Goal: Transaction & Acquisition: Purchase product/service

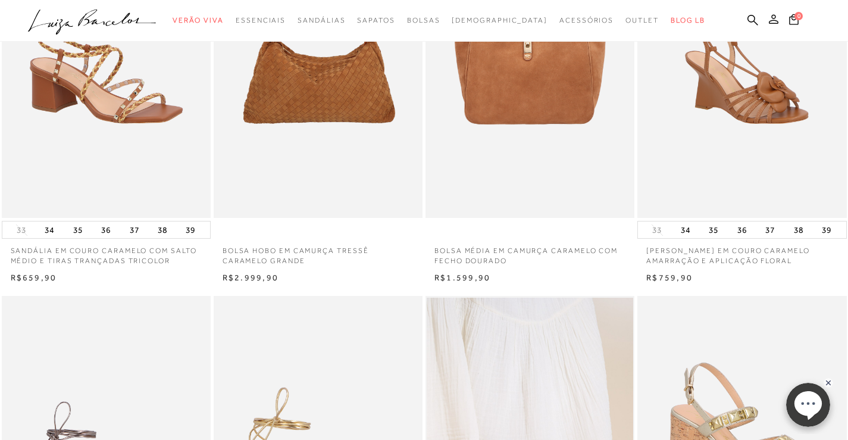
click at [779, 21] on button at bounding box center [773, 20] width 17 height 15
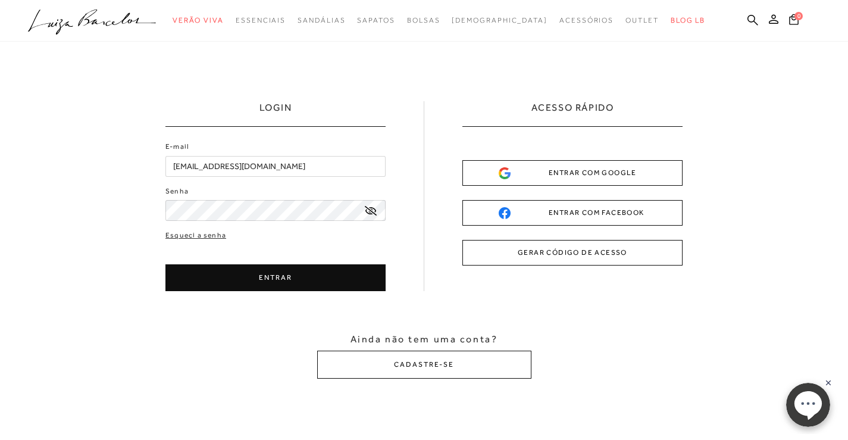
click at [274, 280] on button "ENTRAR" at bounding box center [275, 277] width 220 height 27
click at [265, 277] on button "ENTRAR" at bounding box center [275, 277] width 220 height 27
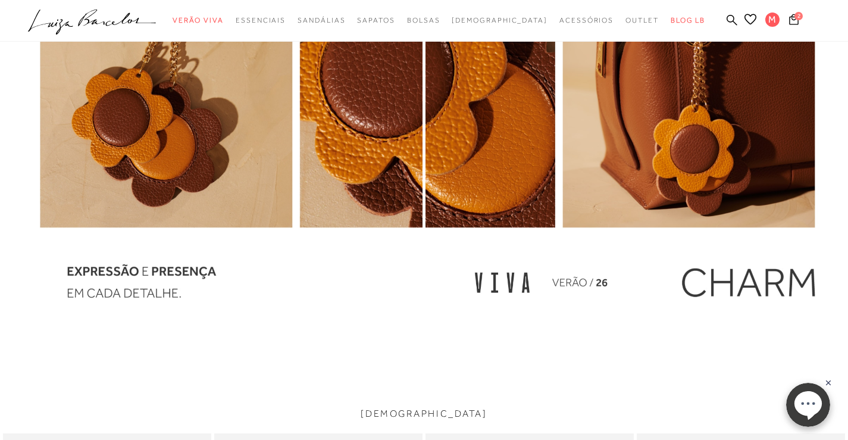
scroll to position [1487, 0]
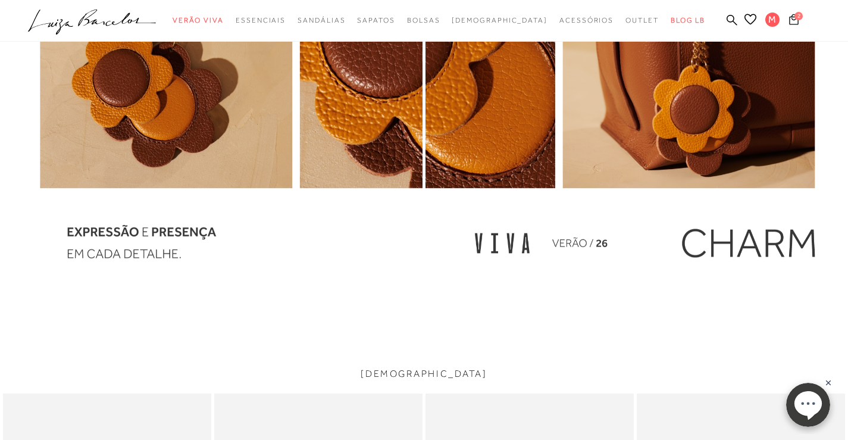
click at [791, 24] on icon at bounding box center [794, 19] width 10 height 11
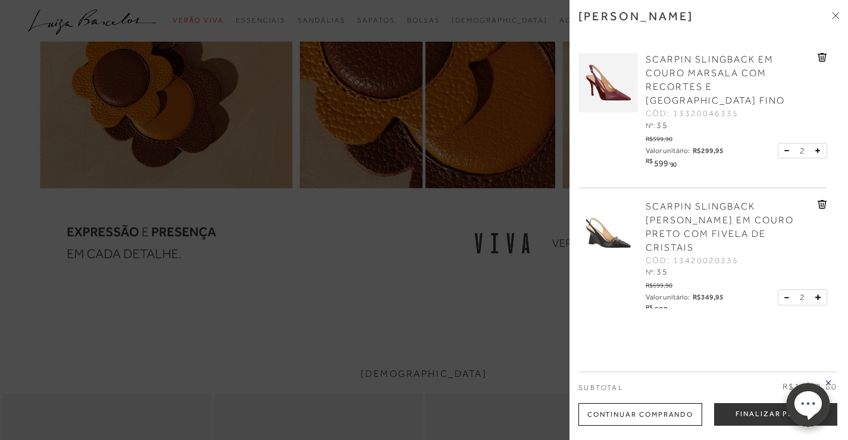
click at [784, 145] on button at bounding box center [789, 150] width 10 height 11
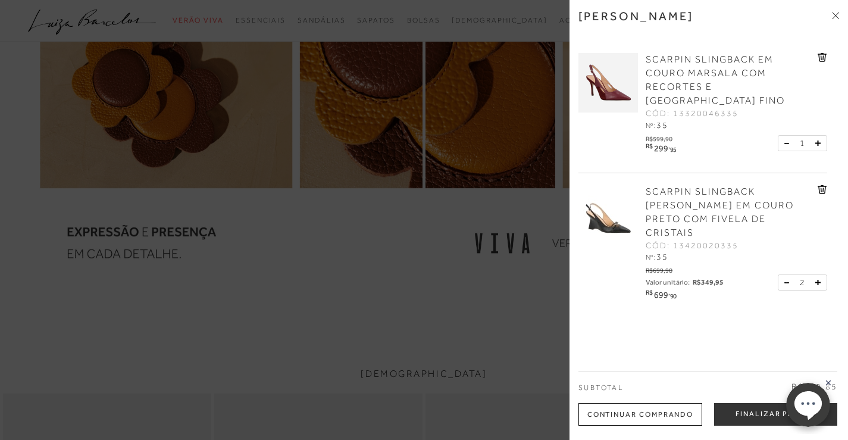
click at [786, 277] on button at bounding box center [789, 282] width 10 height 11
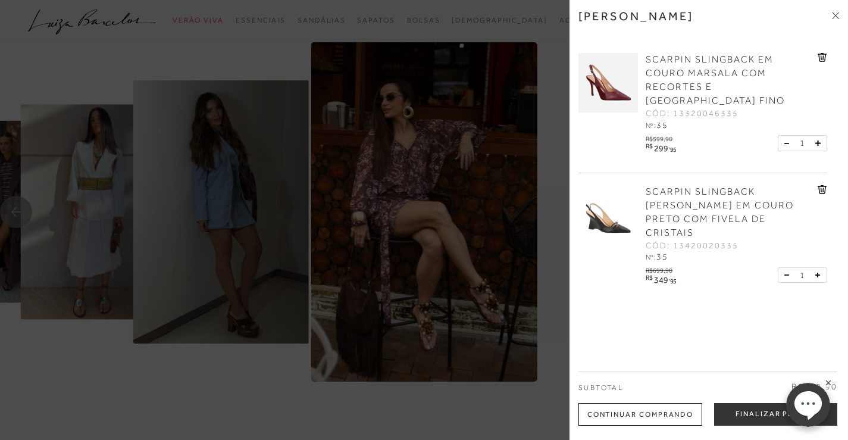
scroll to position [2476, 0]
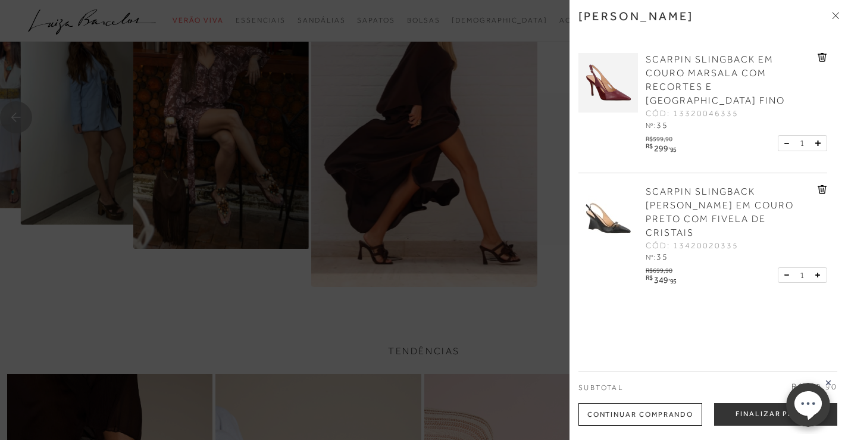
click at [613, 413] on div "Continuar Comprando" at bounding box center [640, 414] width 124 height 23
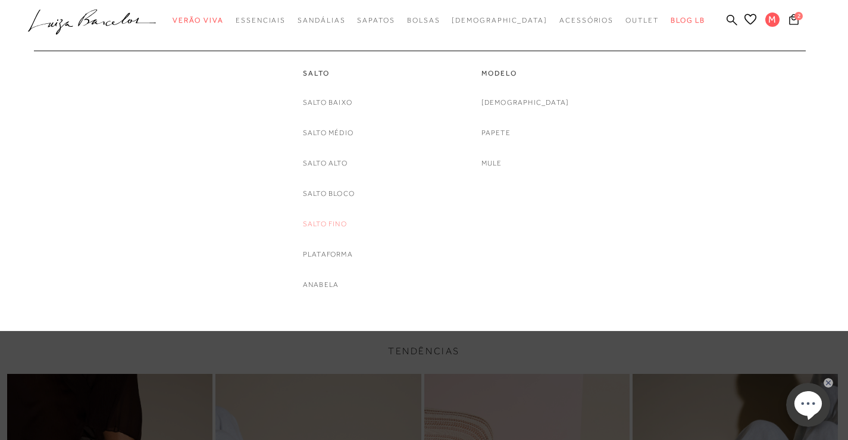
click at [317, 224] on link "Salto Fino" at bounding box center [325, 224] width 44 height 12
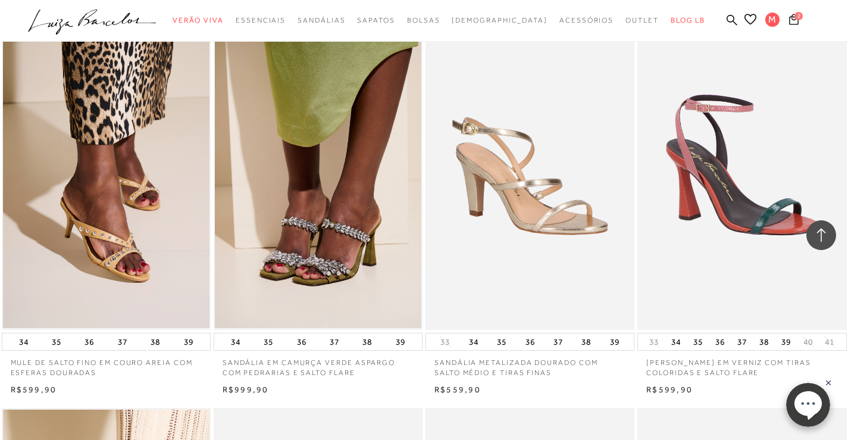
scroll to position [1487, 0]
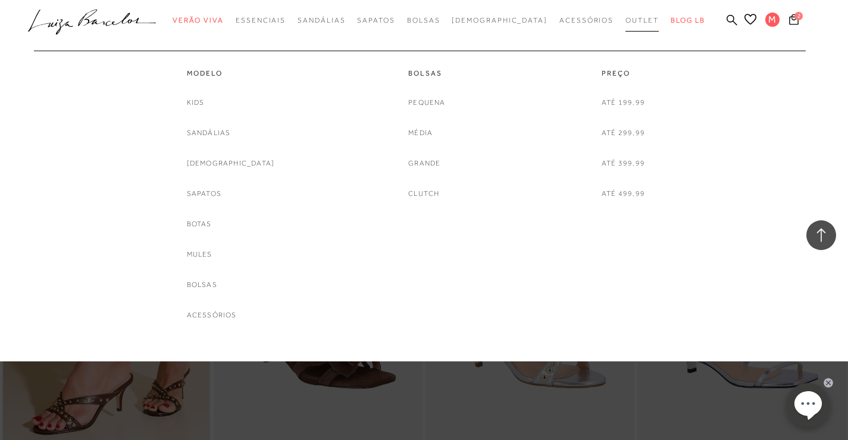
click at [625, 19] on span "Outlet" at bounding box center [641, 20] width 33 height 8
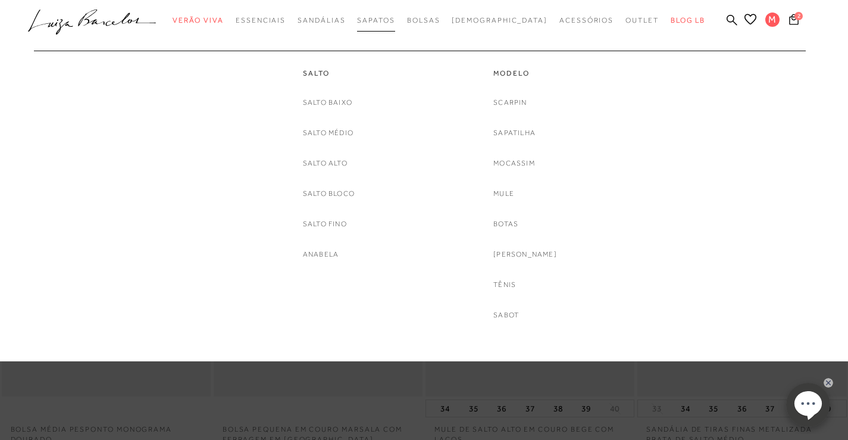
click at [394, 17] on span "Sapatos" at bounding box center [375, 20] width 37 height 8
click at [339, 223] on link "Salto fino" at bounding box center [325, 224] width 44 height 12
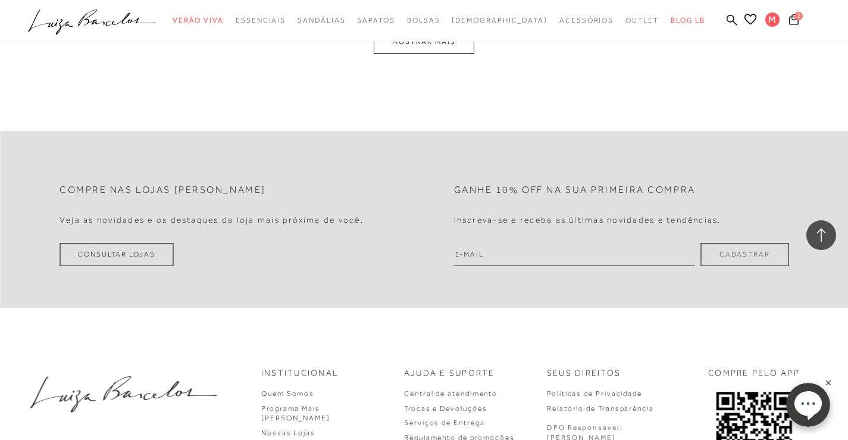
scroll to position [2320, 0]
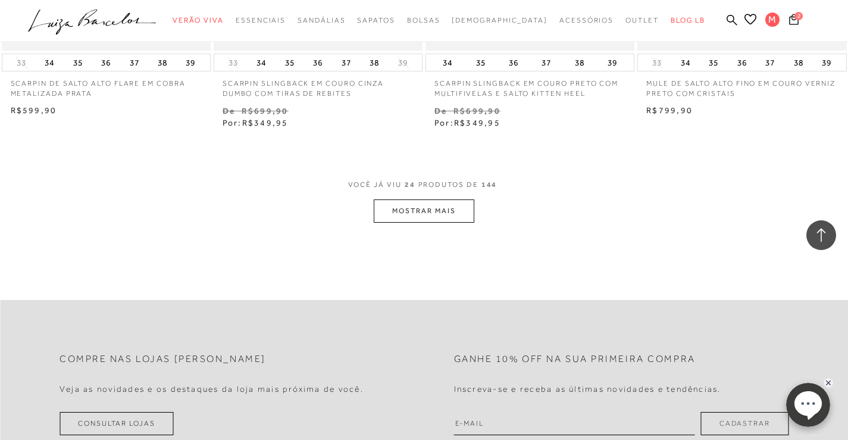
click at [429, 217] on button "MOSTRAR MAIS" at bounding box center [424, 210] width 100 height 23
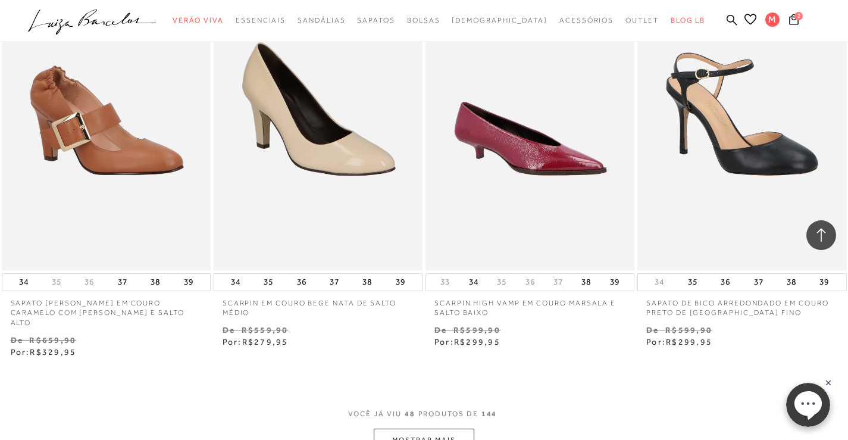
scroll to position [4641, 0]
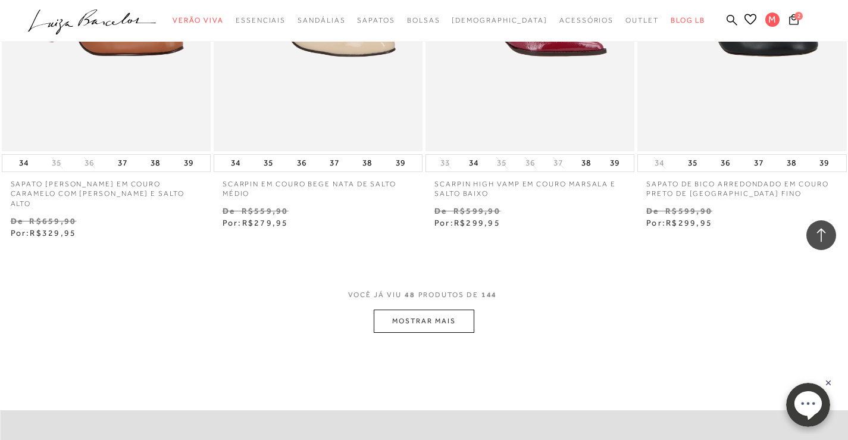
click at [397, 296] on span "VOCÊ JÁ VIU 48 PRODUTOS DE 144" at bounding box center [424, 298] width 152 height 21
click at [396, 314] on button "MOSTRAR MAIS" at bounding box center [424, 320] width 100 height 23
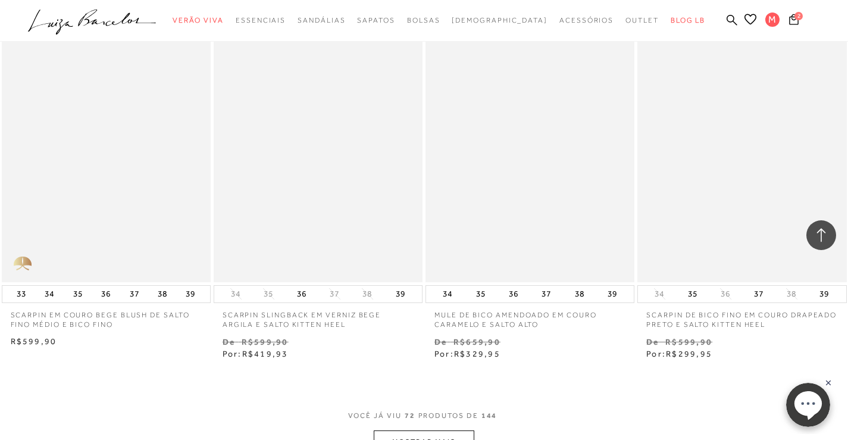
scroll to position [7139, 0]
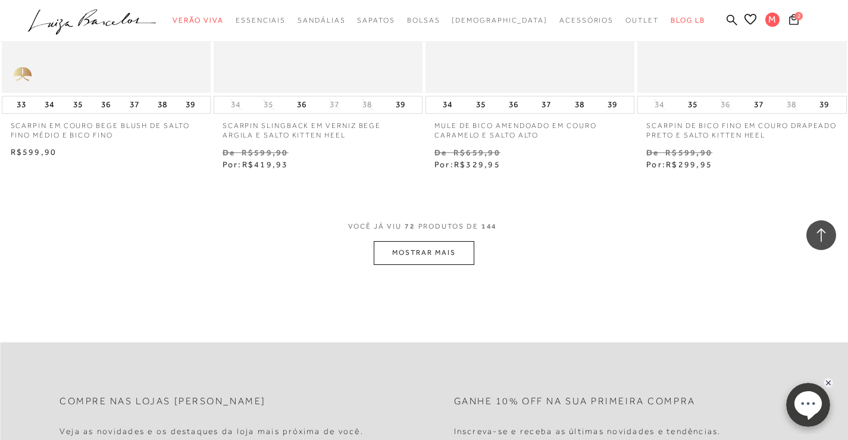
click at [433, 241] on button "MOSTRAR MAIS" at bounding box center [424, 252] width 100 height 23
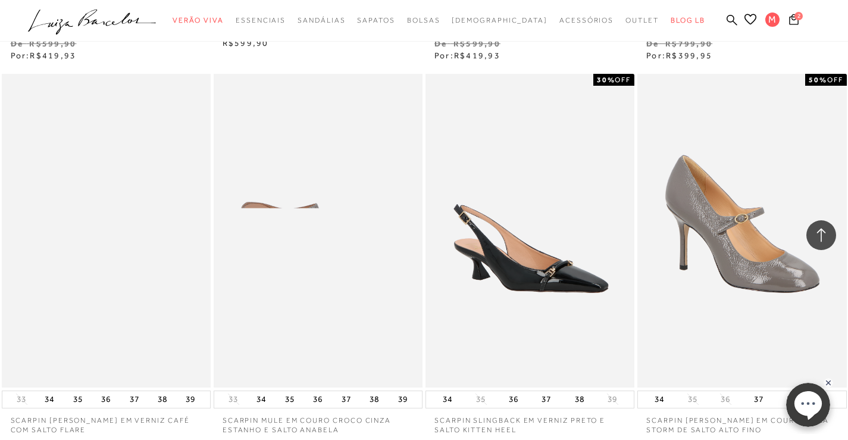
scroll to position [9460, 0]
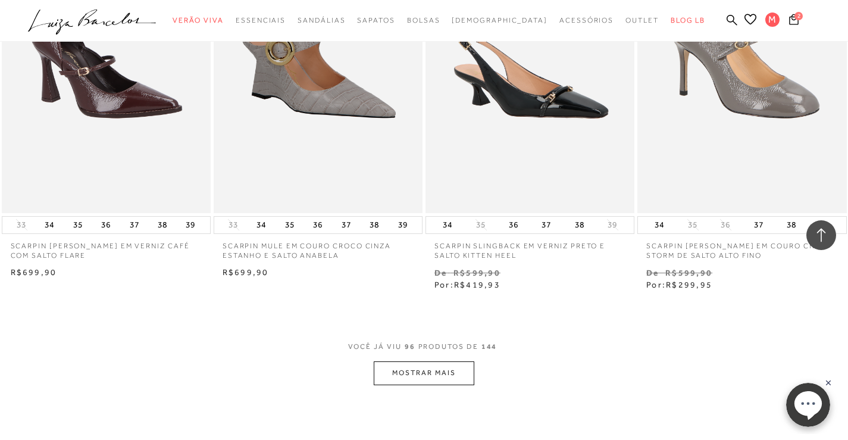
click at [412, 361] on button "MOSTRAR MAIS" at bounding box center [424, 372] width 100 height 23
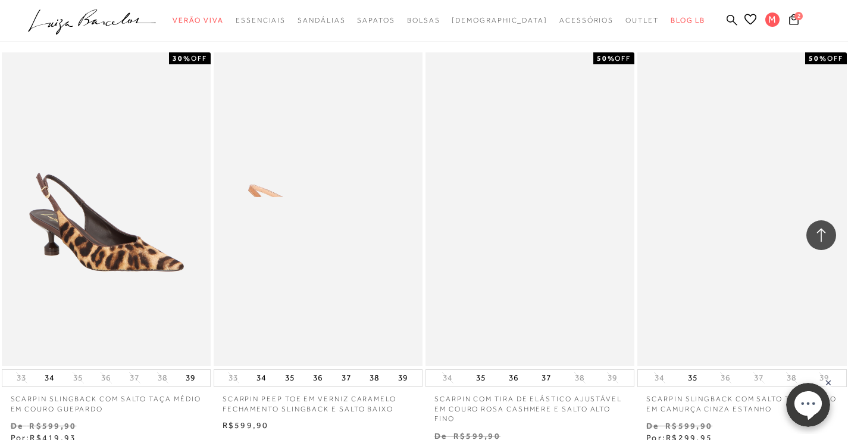
scroll to position [10114, 0]
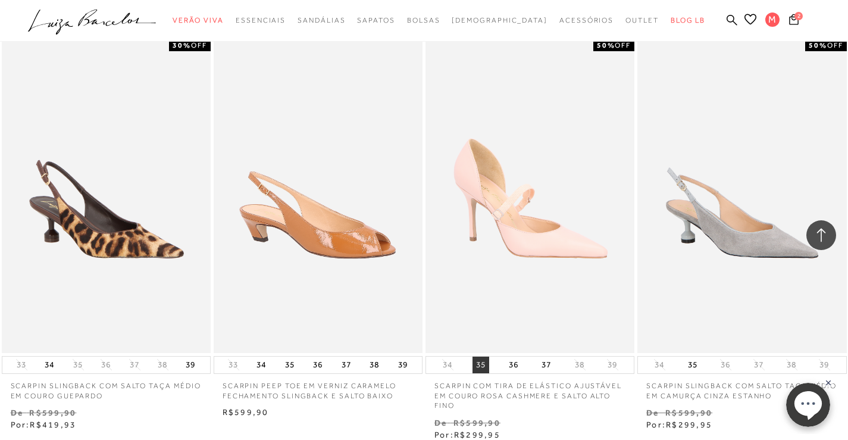
click at [477, 356] on button "35" at bounding box center [480, 364] width 17 height 17
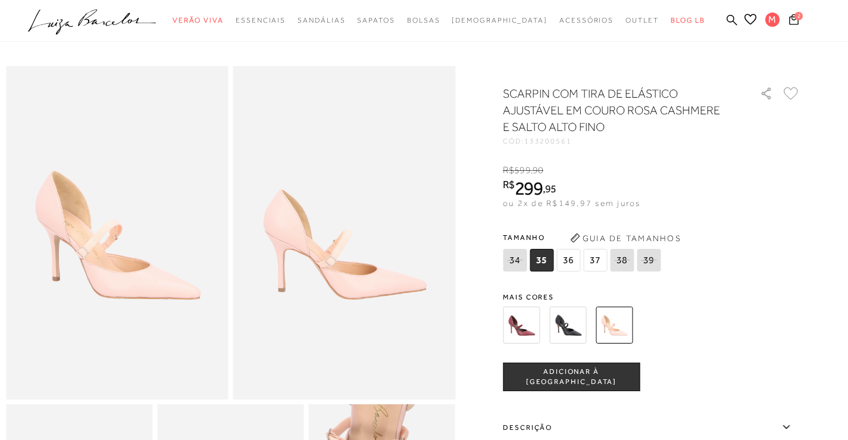
click at [578, 328] on img at bounding box center [567, 324] width 37 height 37
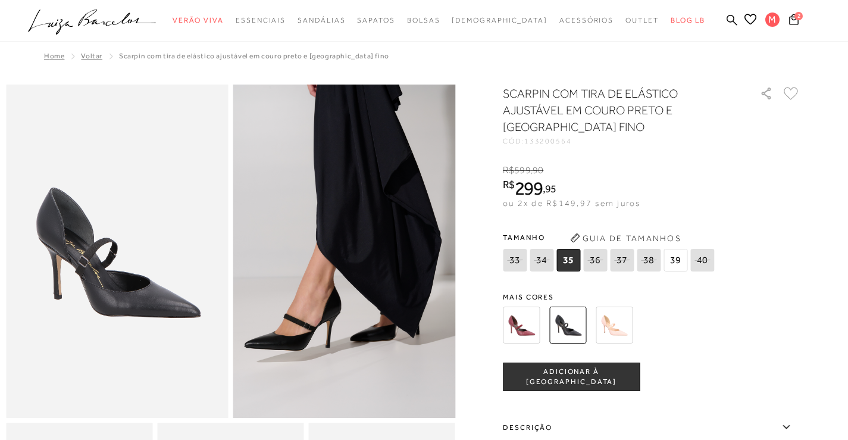
click at [622, 327] on img at bounding box center [614, 324] width 37 height 37
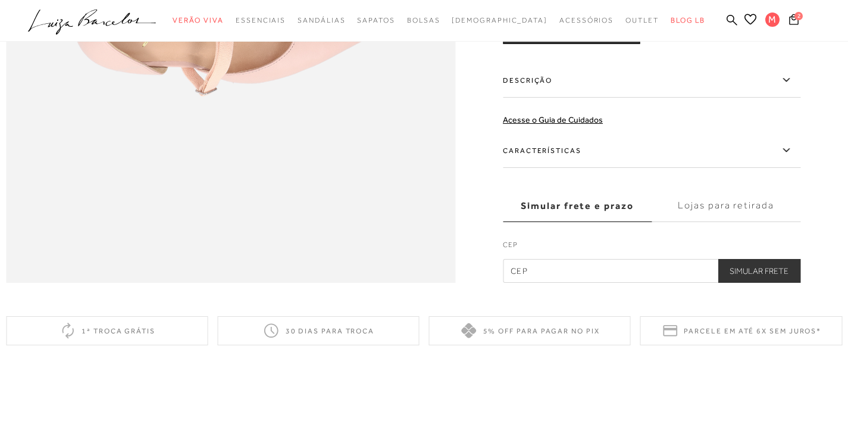
scroll to position [952, 0]
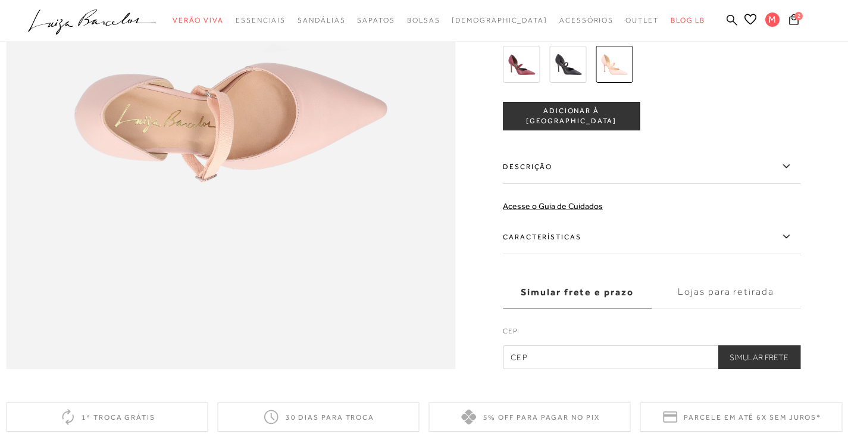
click at [791, 174] on icon at bounding box center [786, 166] width 14 height 15
click at [0, 0] on input "Descrição" at bounding box center [0, 0] width 0 height 0
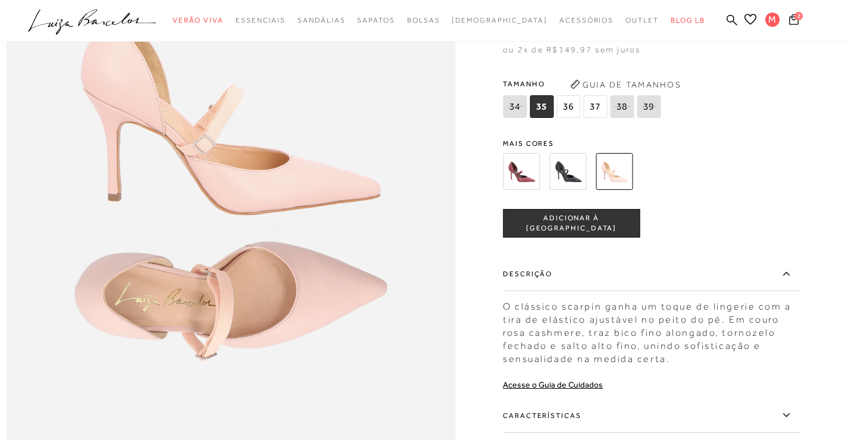
scroll to position [535, 0]
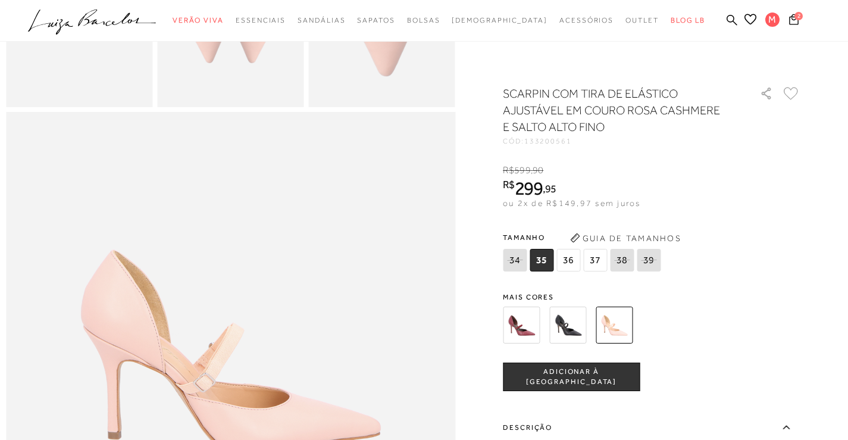
click at [565, 321] on img at bounding box center [567, 324] width 37 height 37
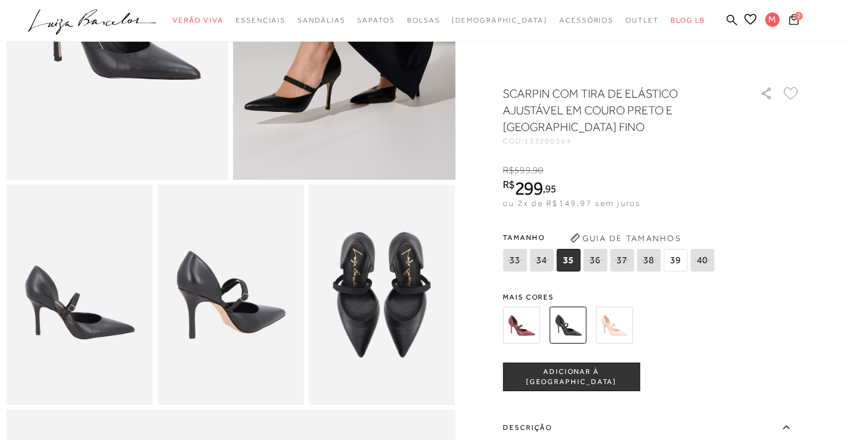
click at [561, 375] on span "ADICIONAR À [GEOGRAPHIC_DATA]" at bounding box center [571, 376] width 136 height 21
click at [797, 23] on icon at bounding box center [793, 19] width 11 height 12
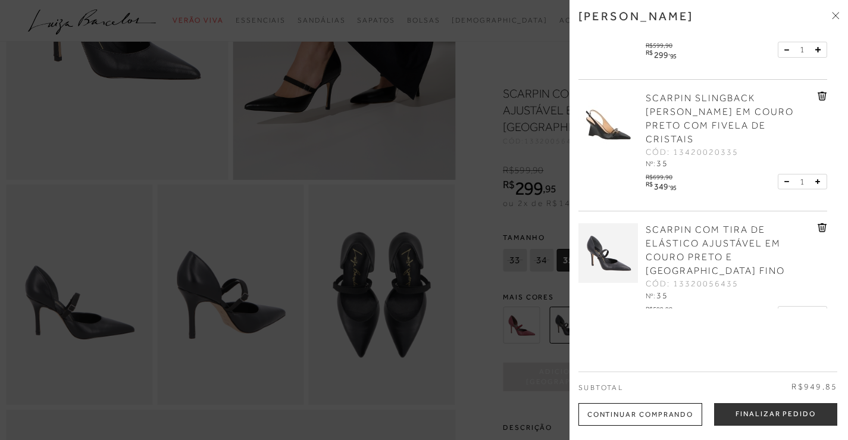
scroll to position [101, 0]
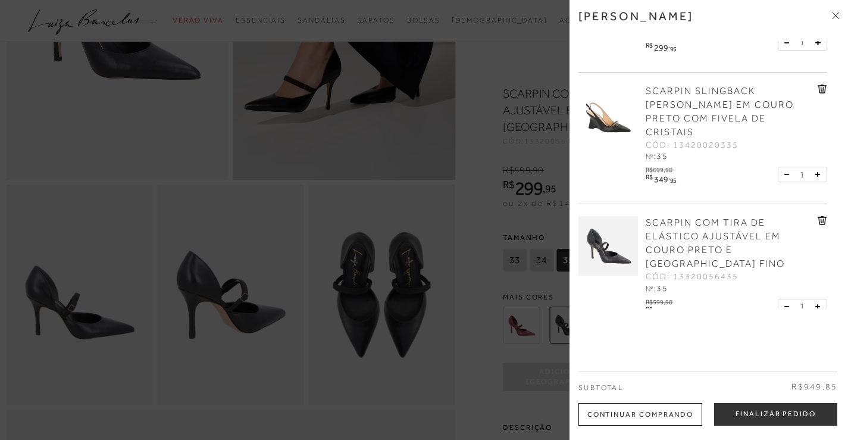
click at [820, 87] on icon at bounding box center [820, 89] width 1 height 5
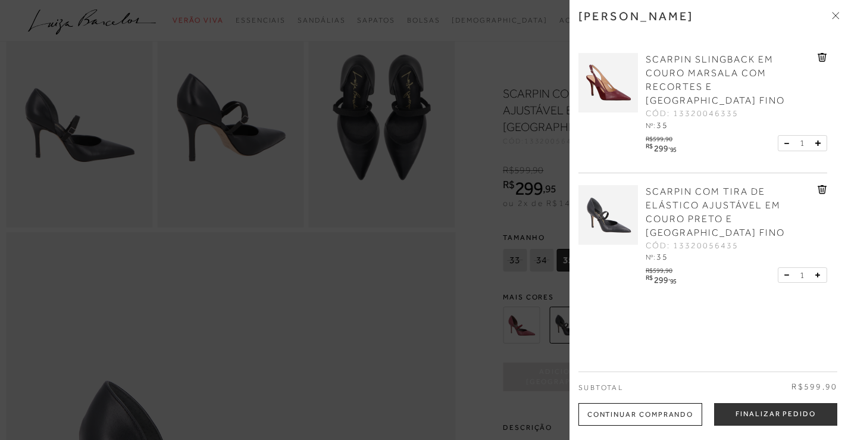
scroll to position [416, 0]
click at [775, 415] on button "Finalizar Pedido" at bounding box center [775, 414] width 123 height 23
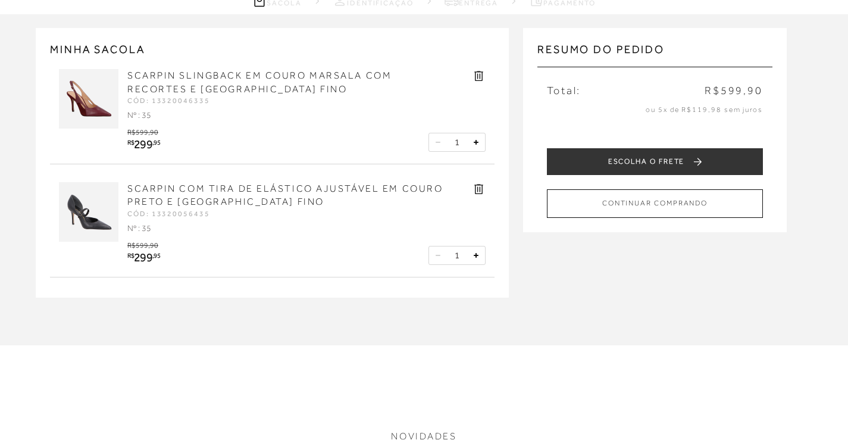
scroll to position [119, 0]
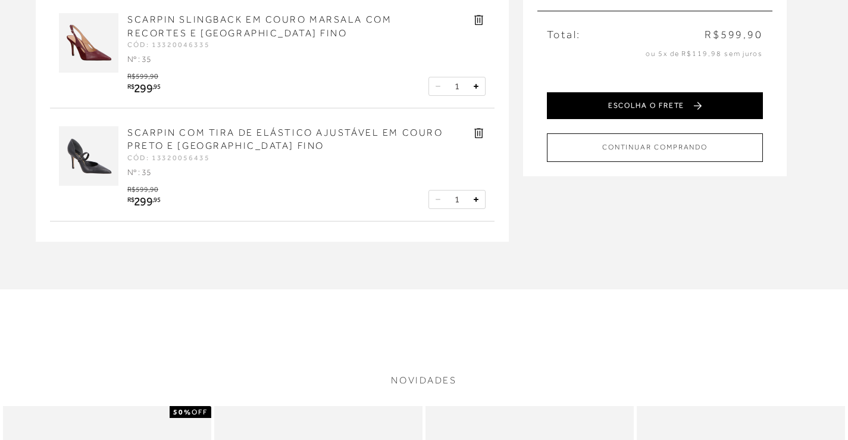
click at [651, 104] on button "ESCOLHA O FRETE" at bounding box center [655, 105] width 216 height 27
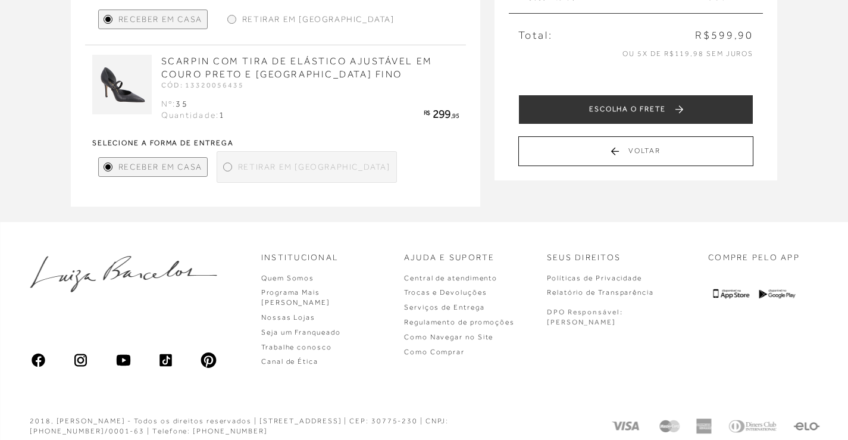
scroll to position [250, 0]
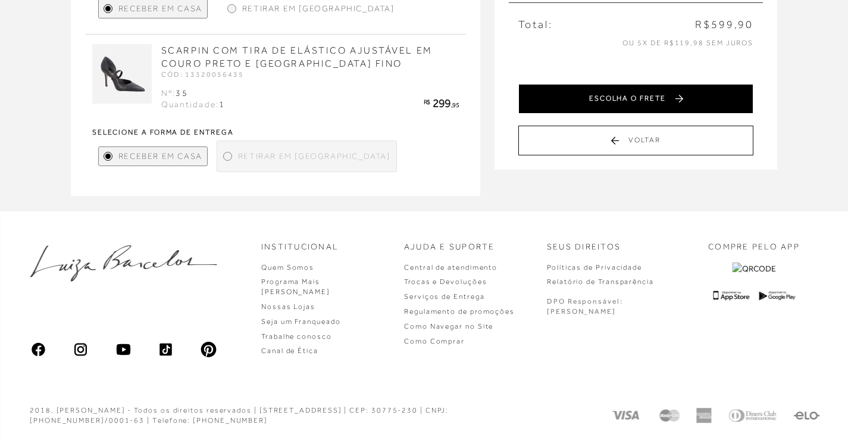
click at [620, 105] on button "ESCOLHA O FRETE" at bounding box center [635, 99] width 235 height 30
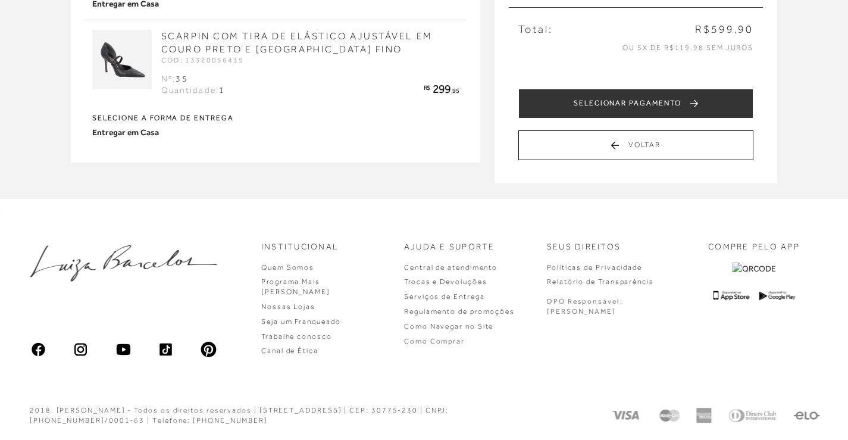
scroll to position [0, 0]
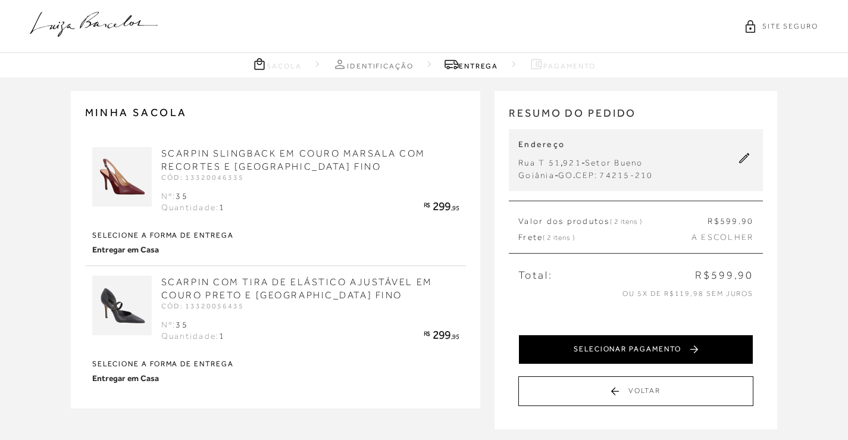
click at [611, 345] on button "SELECIONAR PAGAMENTO" at bounding box center [635, 349] width 235 height 30
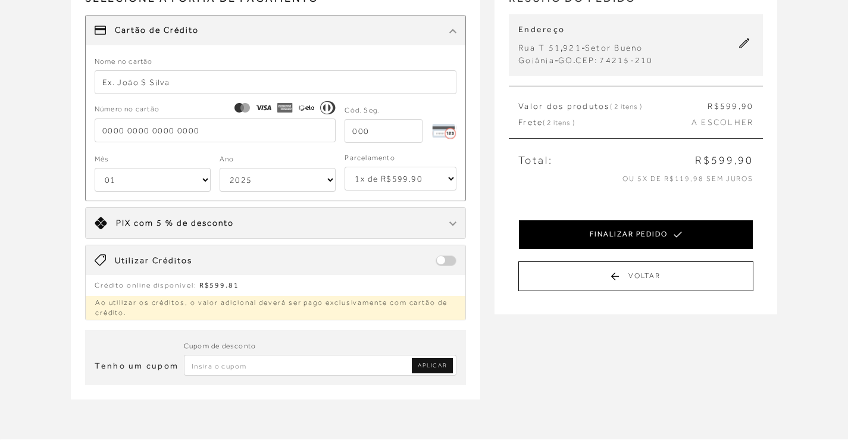
scroll to position [119, 0]
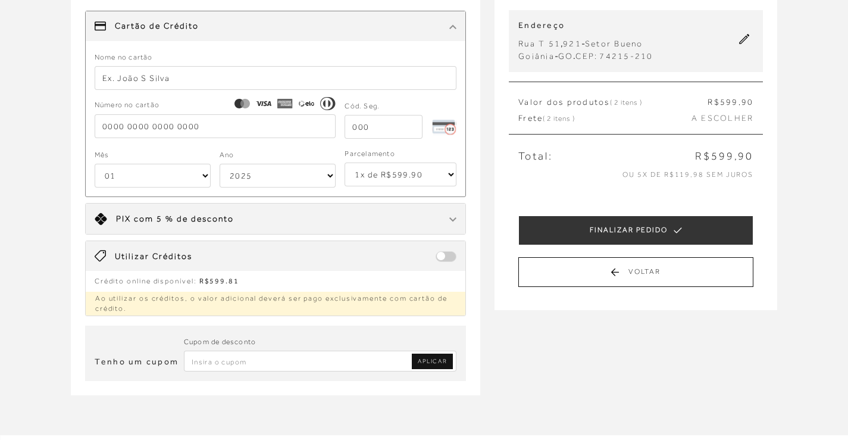
click at [208, 295] on p "Ao utilizar os créditos, o valor adicional deverá ser pago exclusivamente com c…" at bounding box center [276, 304] width 380 height 24
click at [441, 259] on span at bounding box center [446, 256] width 21 height 11
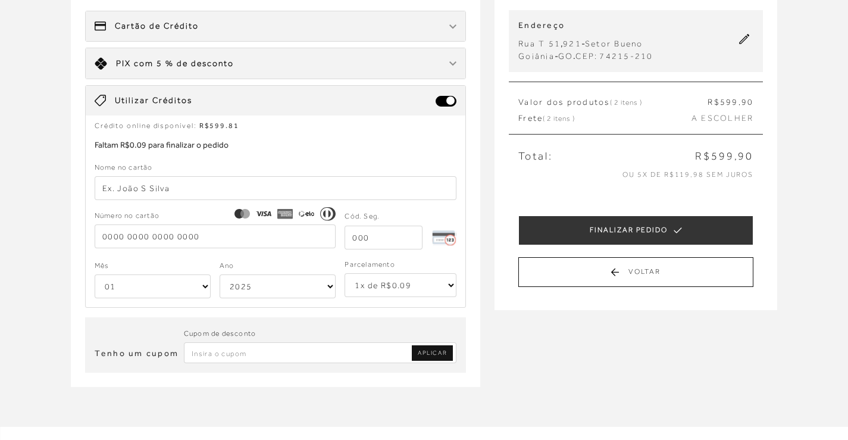
click at [164, 123] on span "Crédito online disponível:" at bounding box center [146, 125] width 102 height 8
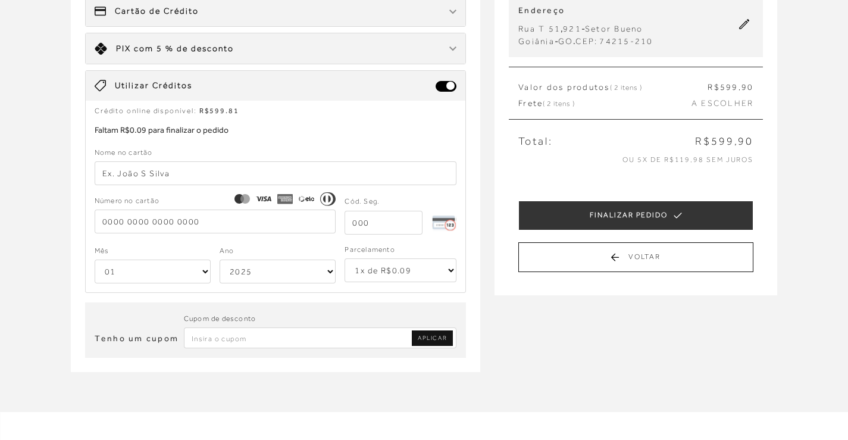
scroll to position [238, 0]
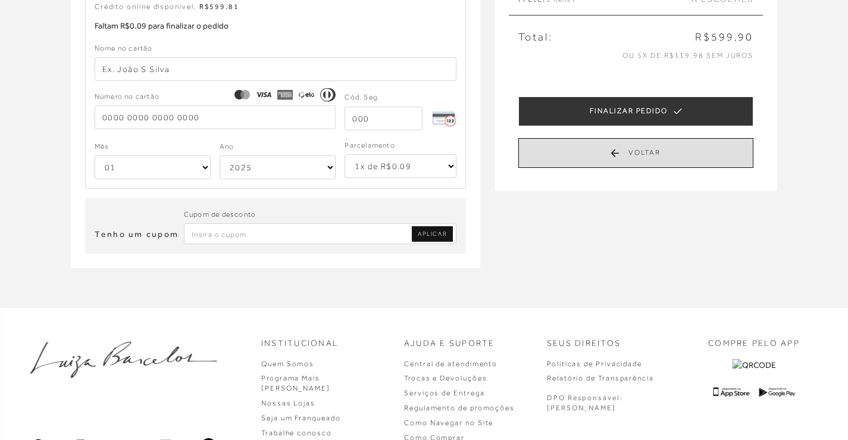
click at [628, 151] on button "Voltar" at bounding box center [635, 153] width 235 height 30
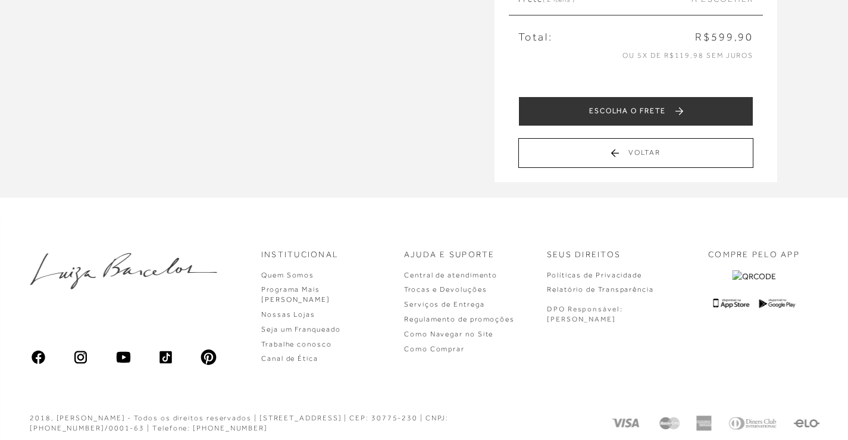
scroll to position [0, 0]
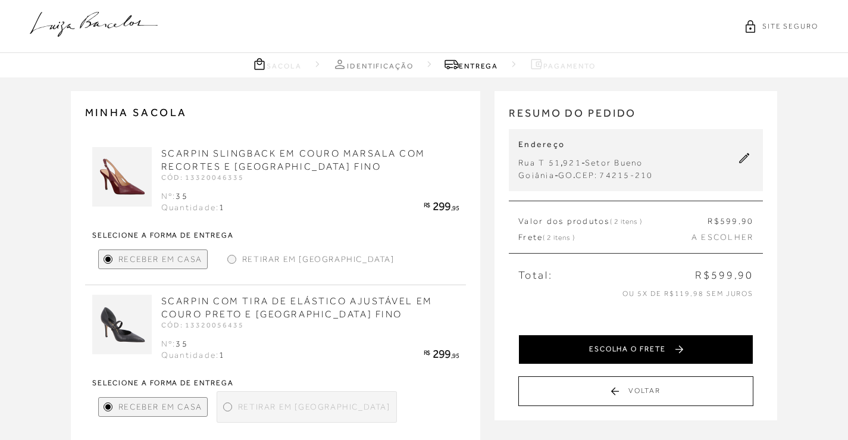
click at [612, 340] on button "ESCOLHA O FRETE" at bounding box center [635, 349] width 235 height 30
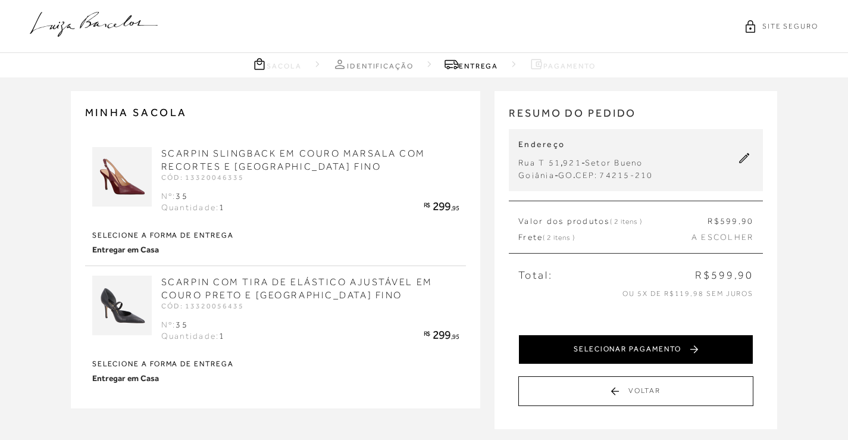
click at [650, 350] on button "SELECIONAR PAGAMENTO" at bounding box center [635, 349] width 235 height 30
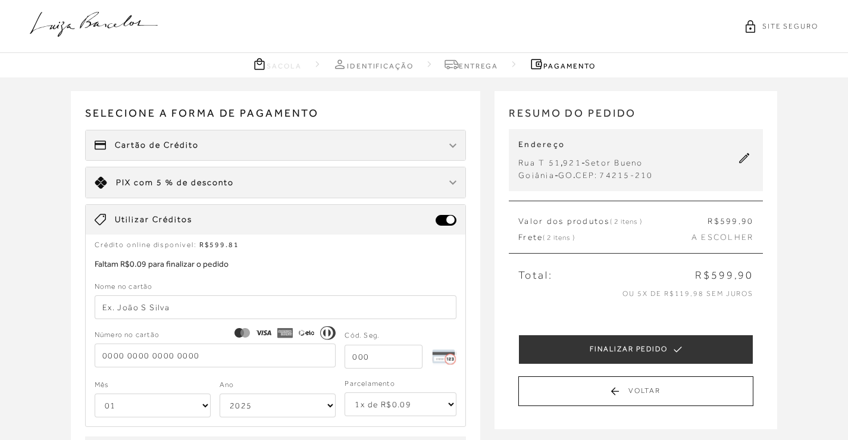
click at [120, 231] on div "Utilizar Créditos" at bounding box center [276, 220] width 380 height 30
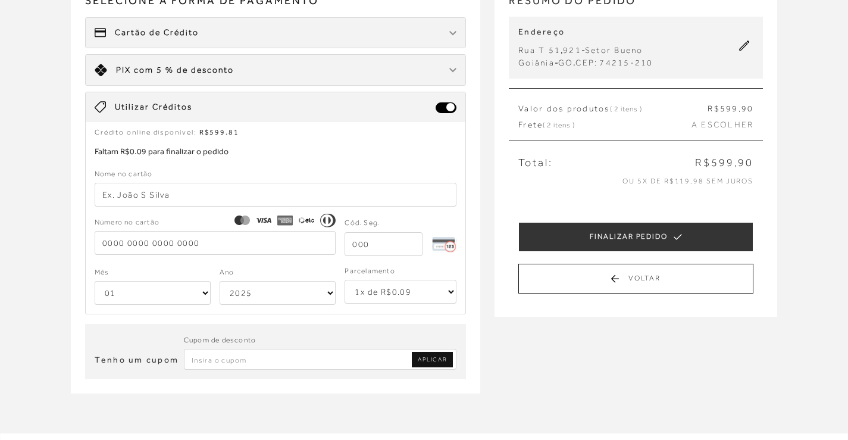
scroll to position [238, 0]
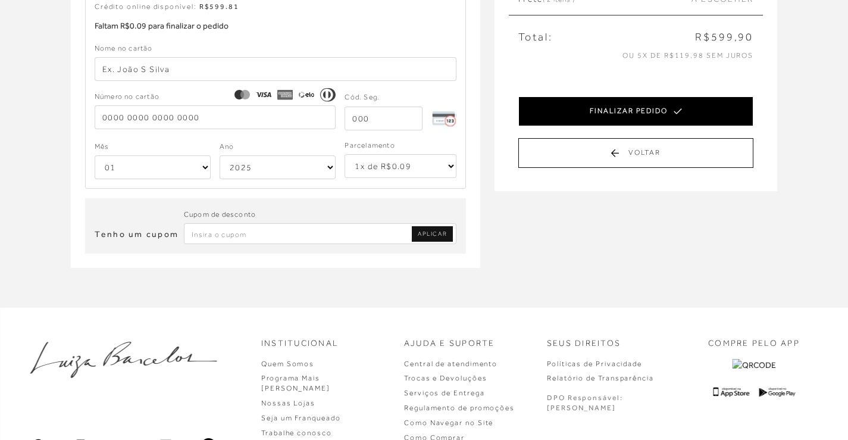
click at [646, 106] on button "FINALIZAR PEDIDO" at bounding box center [635, 111] width 235 height 30
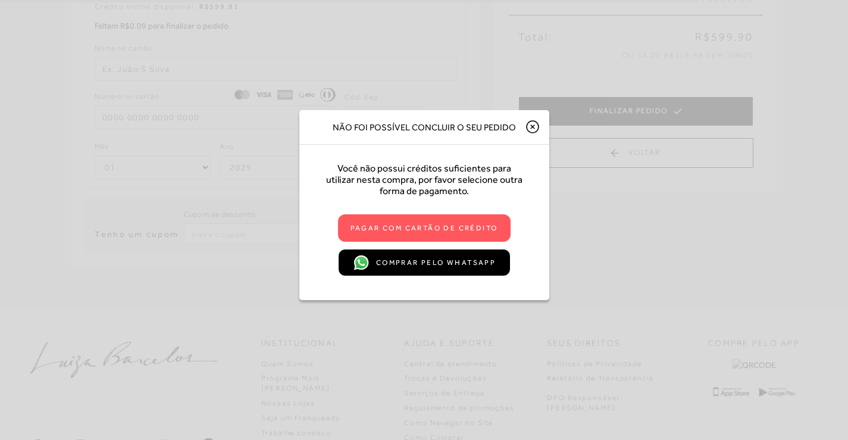
scroll to position [0, 0]
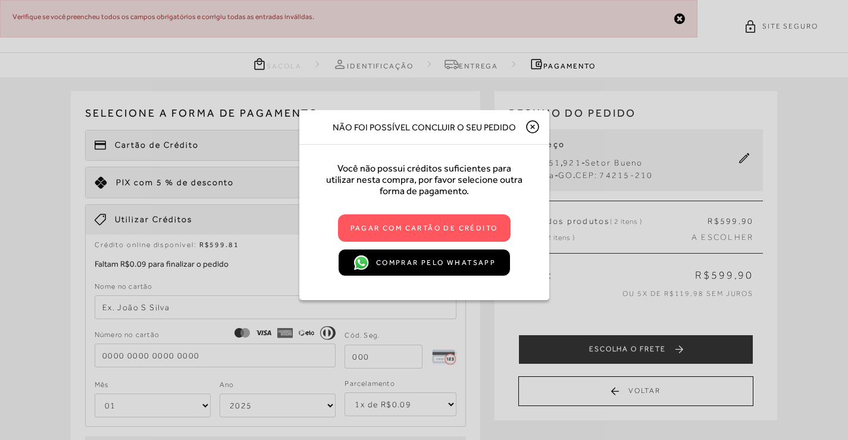
click at [533, 125] on icon at bounding box center [533, 127] width 4 height 4
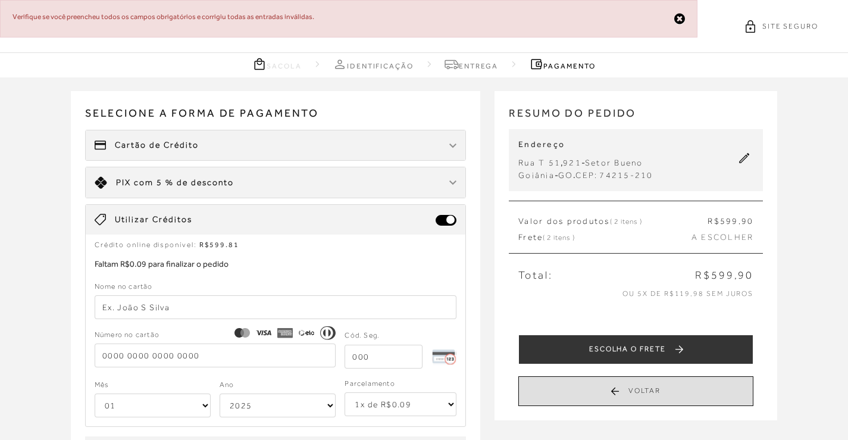
click at [641, 391] on button "Voltar" at bounding box center [635, 391] width 235 height 30
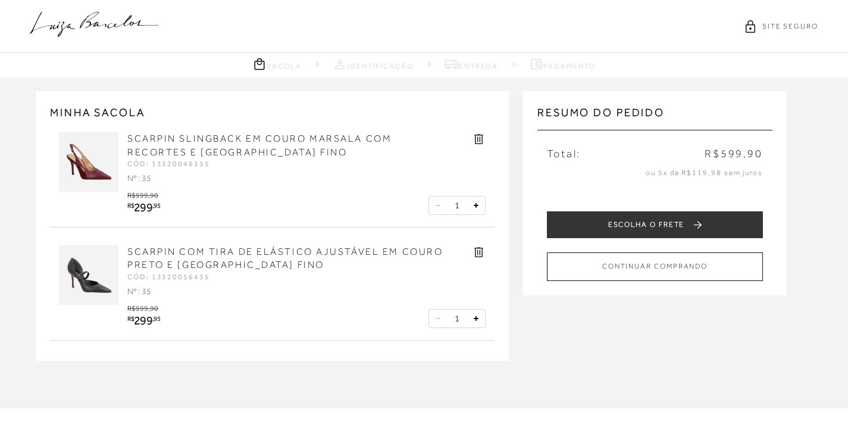
click at [477, 139] on icon at bounding box center [479, 139] width 14 height 14
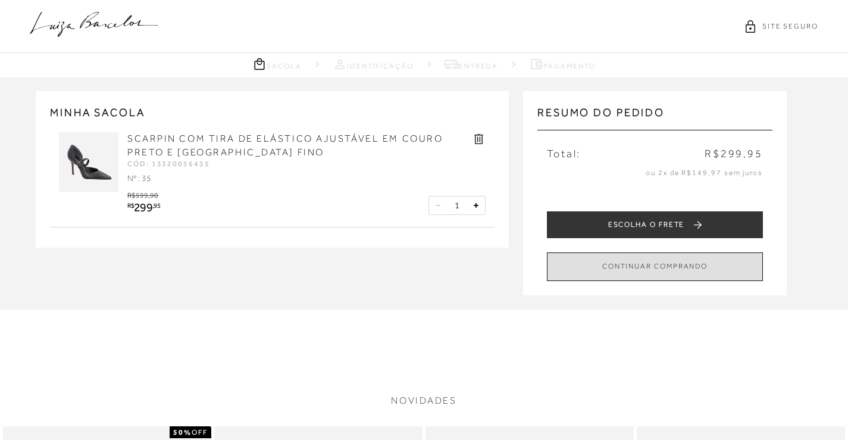
click at [647, 270] on button "CONTINUAR COMPRANDO" at bounding box center [655, 266] width 216 height 28
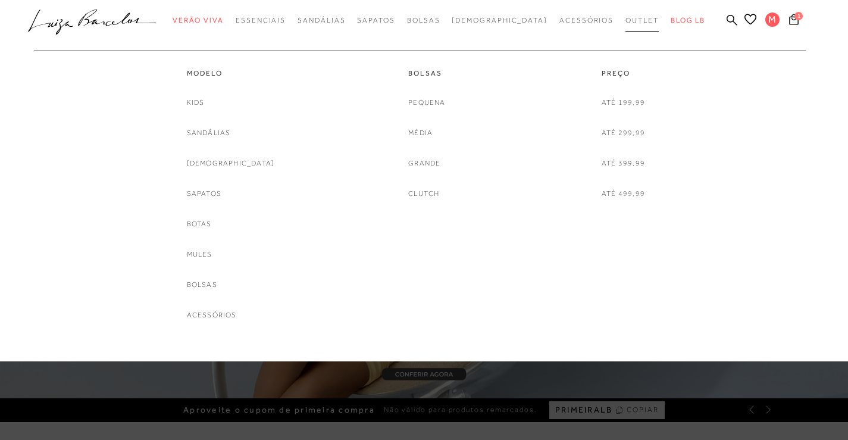
click at [625, 22] on span "Outlet" at bounding box center [641, 20] width 33 height 8
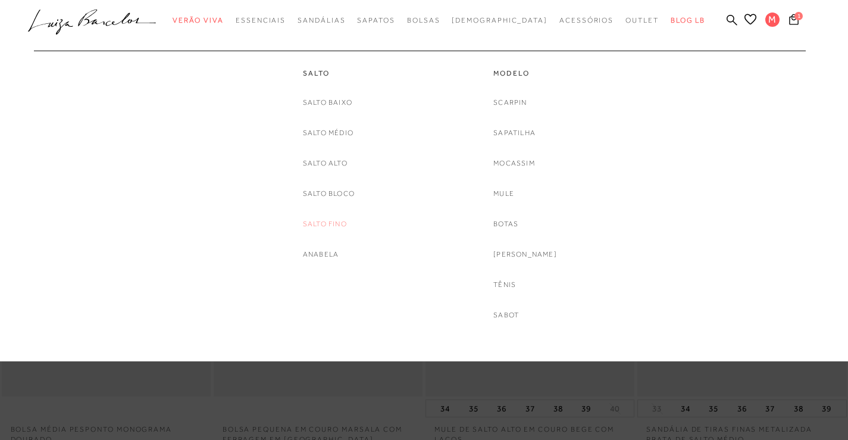
click at [336, 223] on link "Salto fino" at bounding box center [325, 224] width 44 height 12
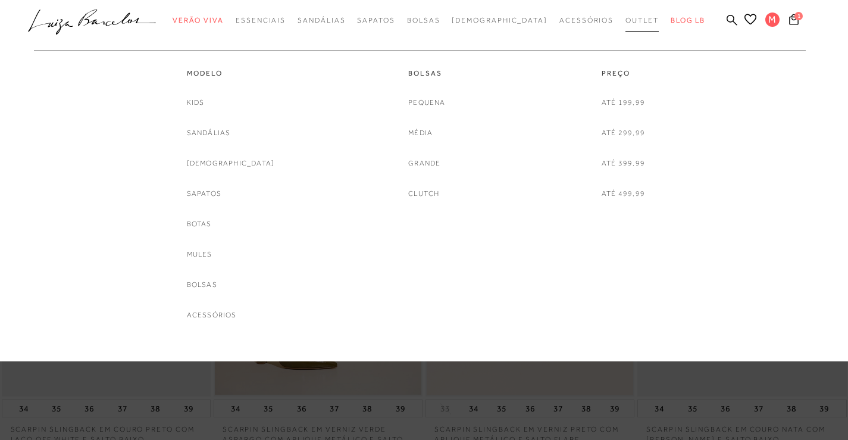
click at [625, 16] on span "Outlet" at bounding box center [641, 20] width 33 height 8
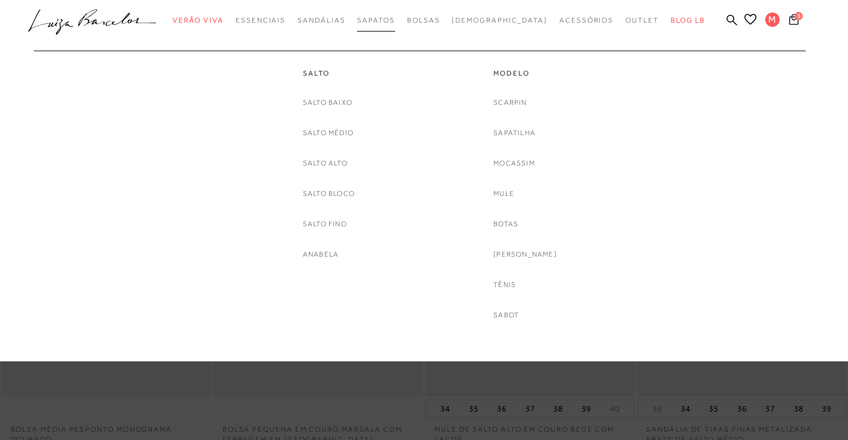
click at [393, 17] on span "Sapatos" at bounding box center [375, 20] width 37 height 8
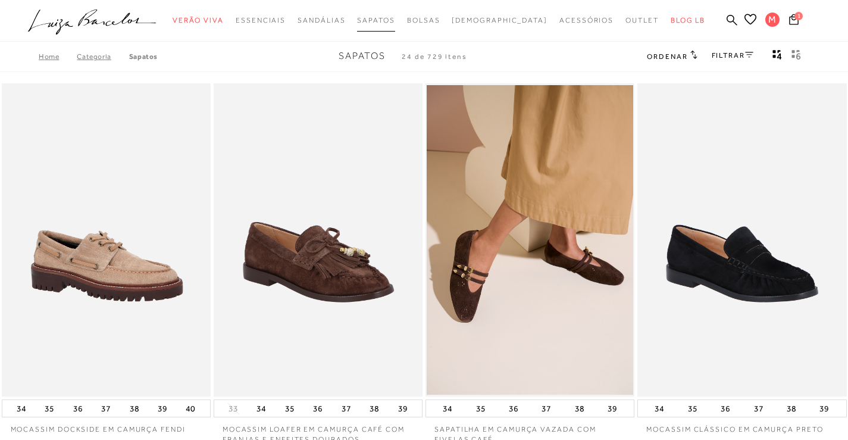
click at [394, 17] on span "Sapatos" at bounding box center [375, 20] width 37 height 8
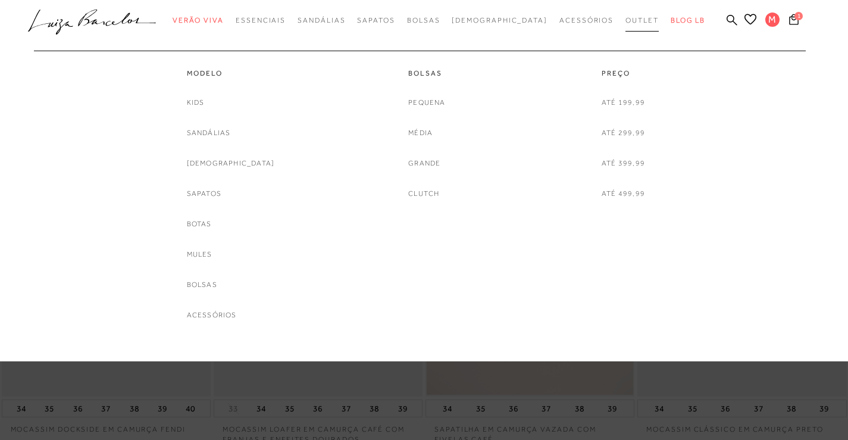
click at [625, 21] on span "Outlet" at bounding box center [641, 20] width 33 height 8
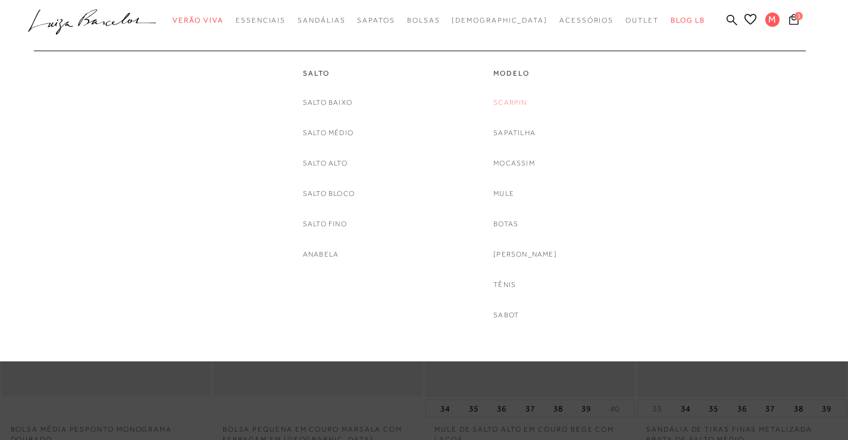
click at [526, 98] on link "Scarpin" at bounding box center [509, 102] width 33 height 12
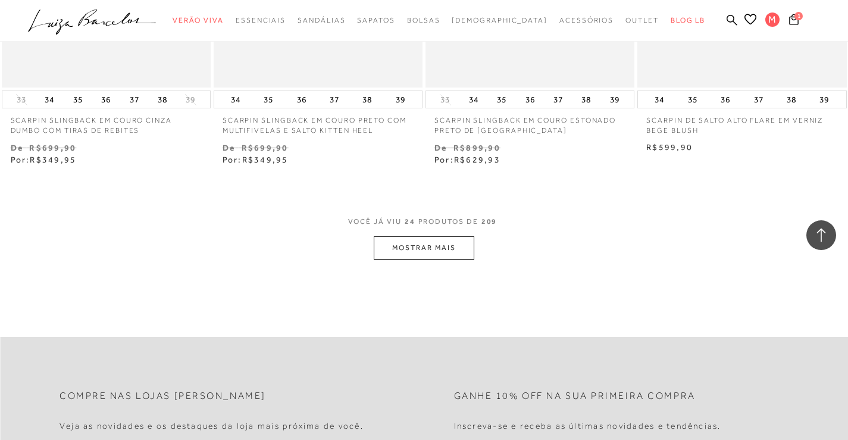
scroll to position [2288, 0]
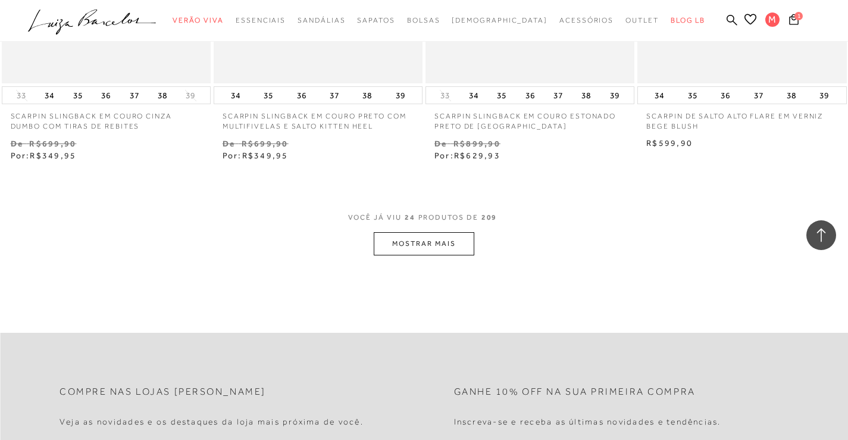
click at [430, 236] on button "MOSTRAR MAIS" at bounding box center [424, 243] width 100 height 23
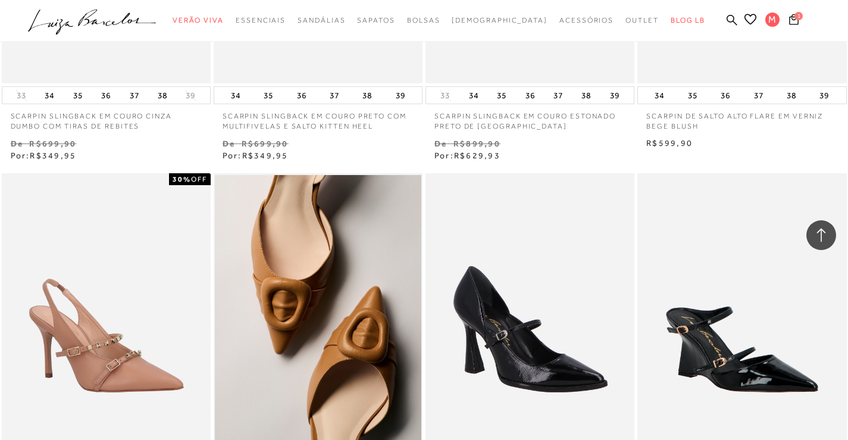
drag, startPoint x: 816, startPoint y: 226, endPoint x: 816, endPoint y: 243, distance: 17.3
click at [816, 243] on div at bounding box center [821, 235] width 30 height 30
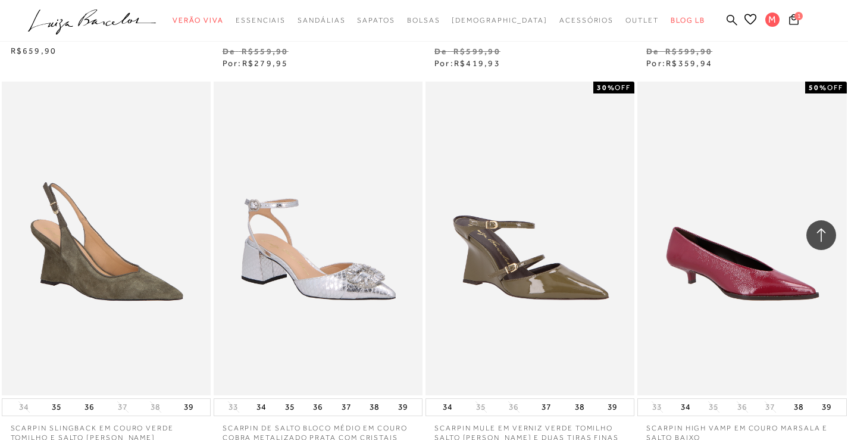
scroll to position [4592, 0]
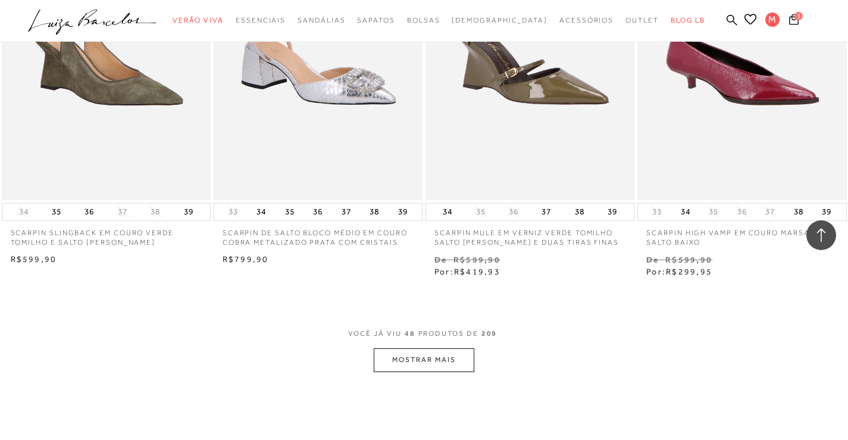
click at [428, 365] on button "MOSTRAR MAIS" at bounding box center [424, 359] width 100 height 23
